Goal: Ask a question

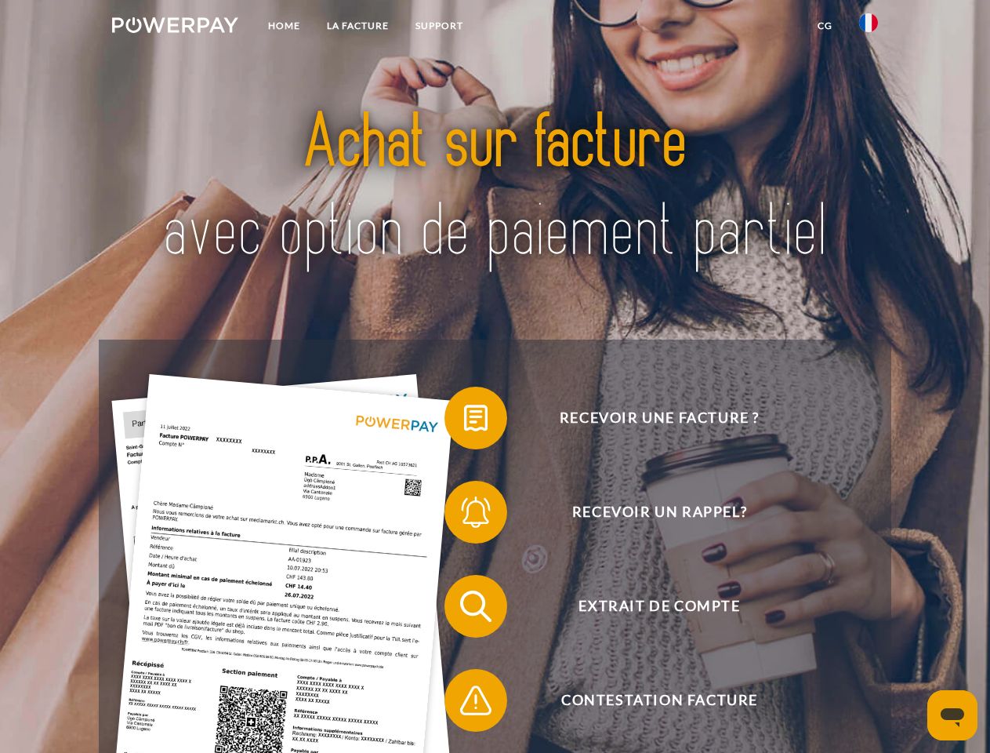
click at [175, 27] on img at bounding box center [175, 25] width 126 height 16
click at [869, 27] on img at bounding box center [868, 22] width 19 height 19
click at [825, 26] on link "CG" at bounding box center [826, 26] width 42 height 28
click at [464, 421] on span at bounding box center [452, 418] width 78 height 78
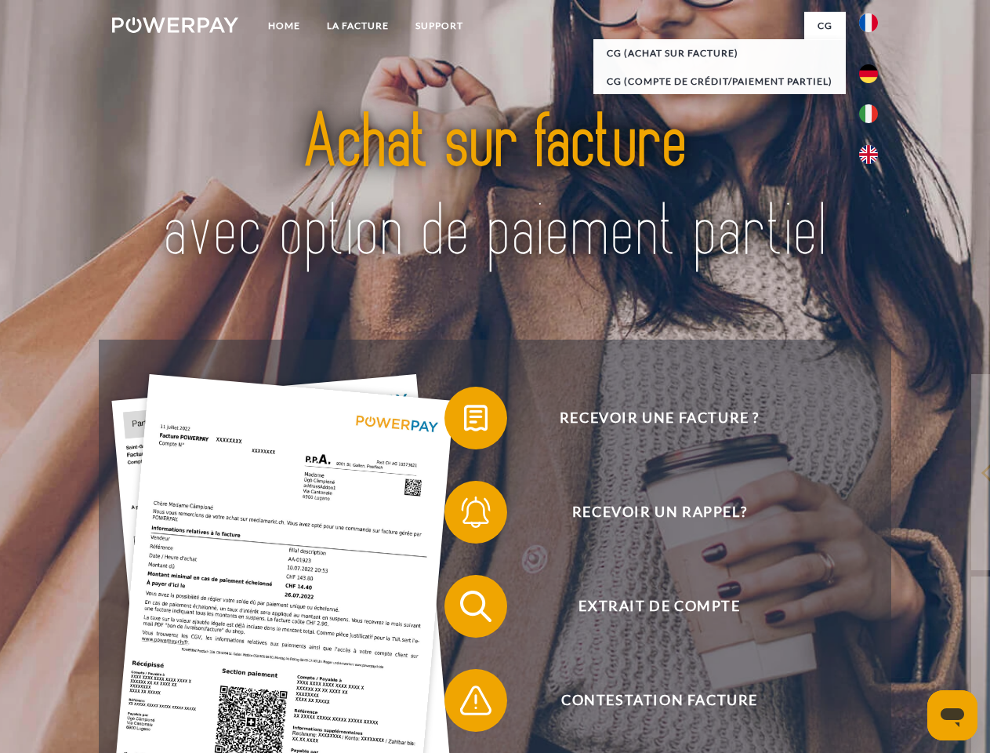
click at [464, 515] on span at bounding box center [452, 512] width 78 height 78
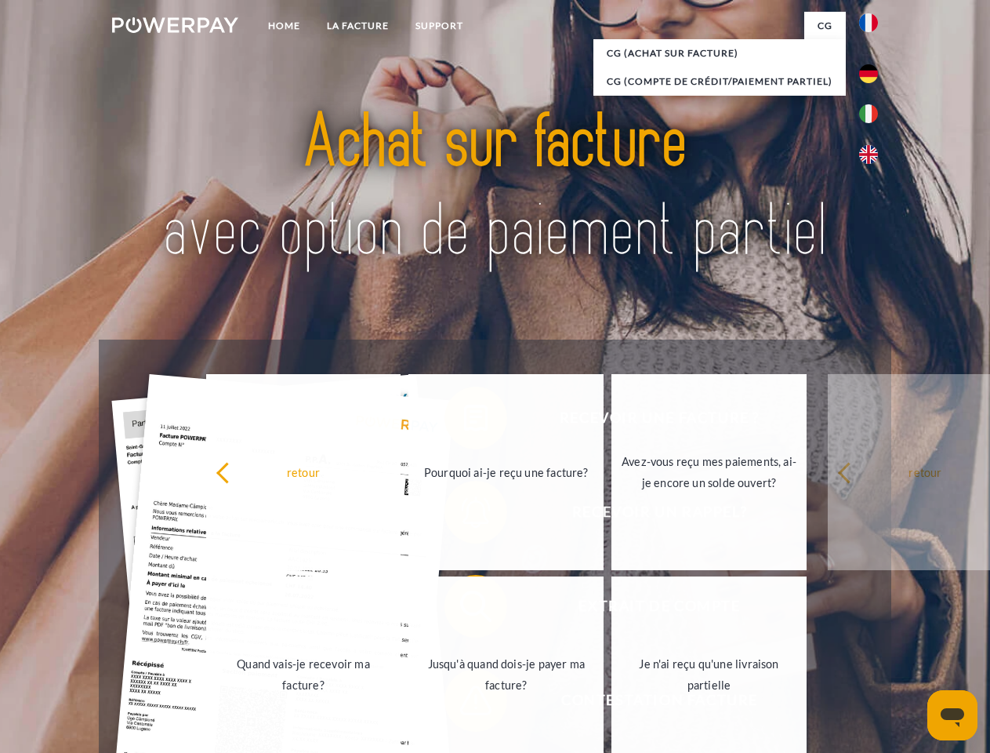
click at [464, 609] on link "Jusqu'à quand dois-je payer ma facture?" at bounding box center [506, 674] width 195 height 196
click at [612, 703] on link "Je n'ai reçu qu'une livraison partielle" at bounding box center [709, 674] width 195 height 196
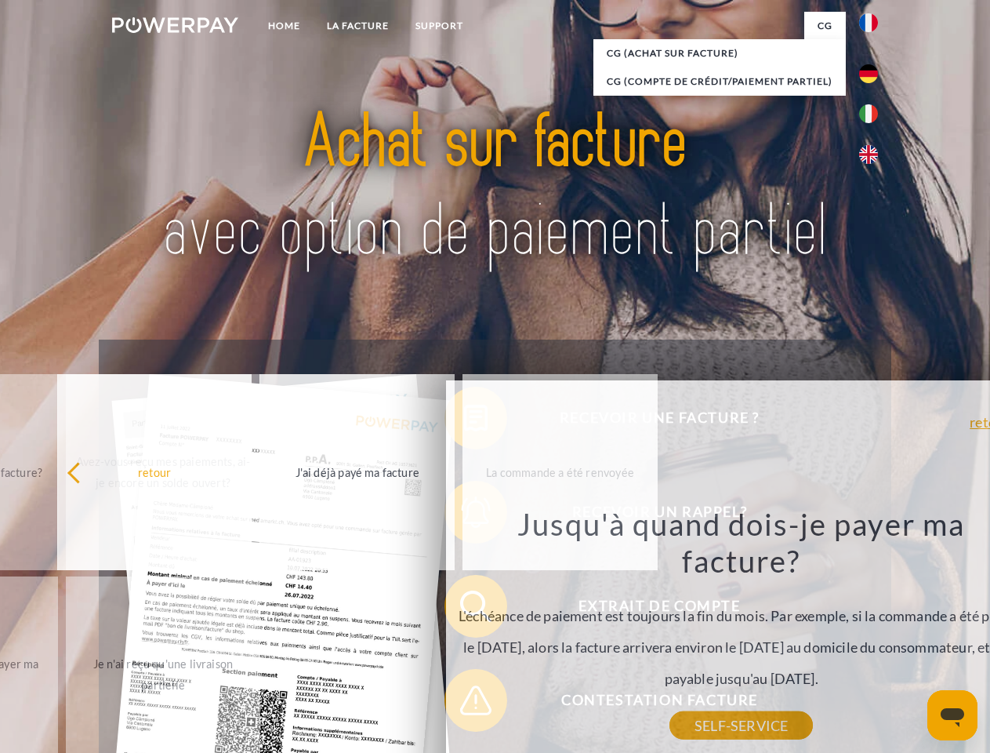
click at [953, 715] on icon "Ouvrir la fenêtre de messagerie" at bounding box center [953, 717] width 24 height 19
